Goal: Transaction & Acquisition: Subscribe to service/newsletter

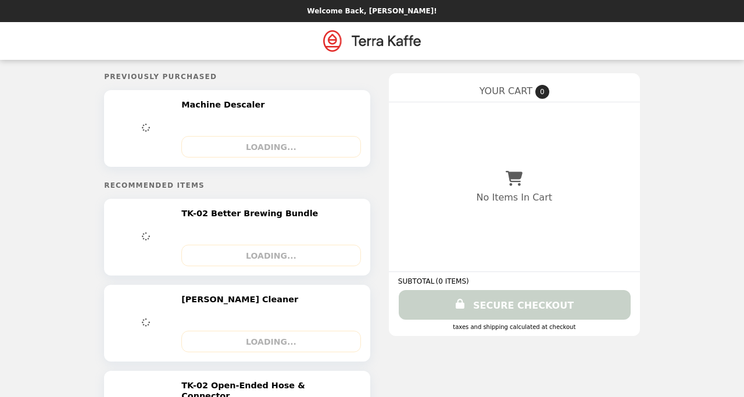
select select "*****"
